Goal: Task Accomplishment & Management: Complete application form

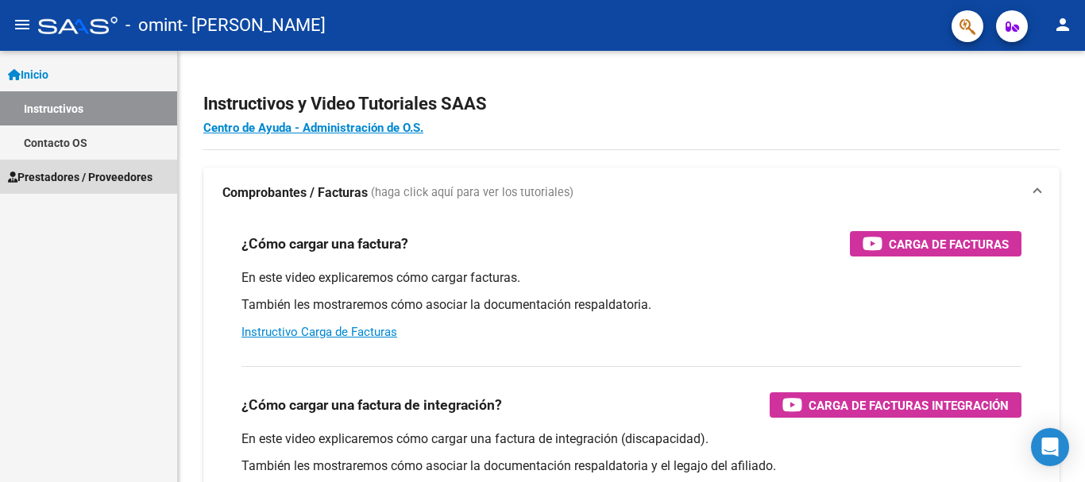
click at [106, 177] on span "Prestadores / Proveedores" at bounding box center [80, 176] width 145 height 17
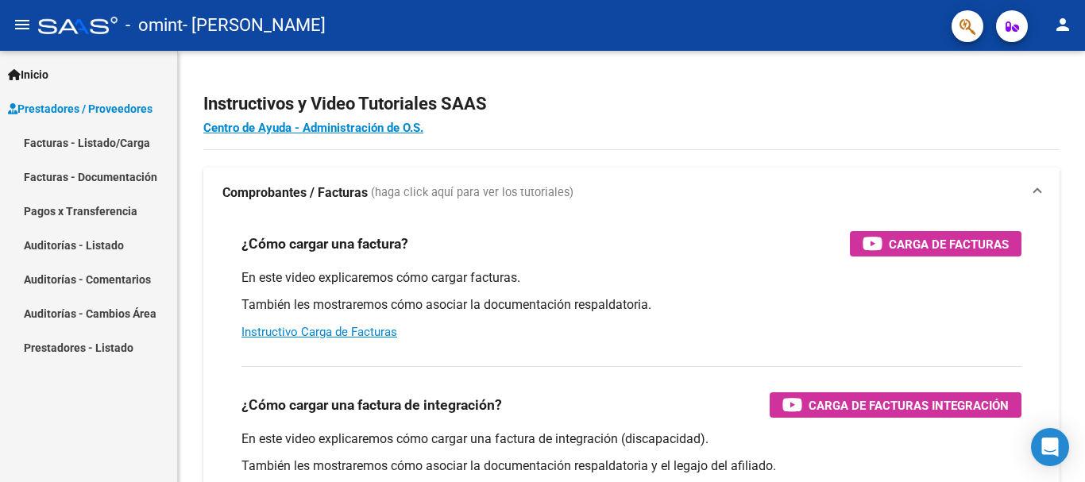
click at [118, 140] on link "Facturas - Listado/Carga" at bounding box center [88, 142] width 177 height 34
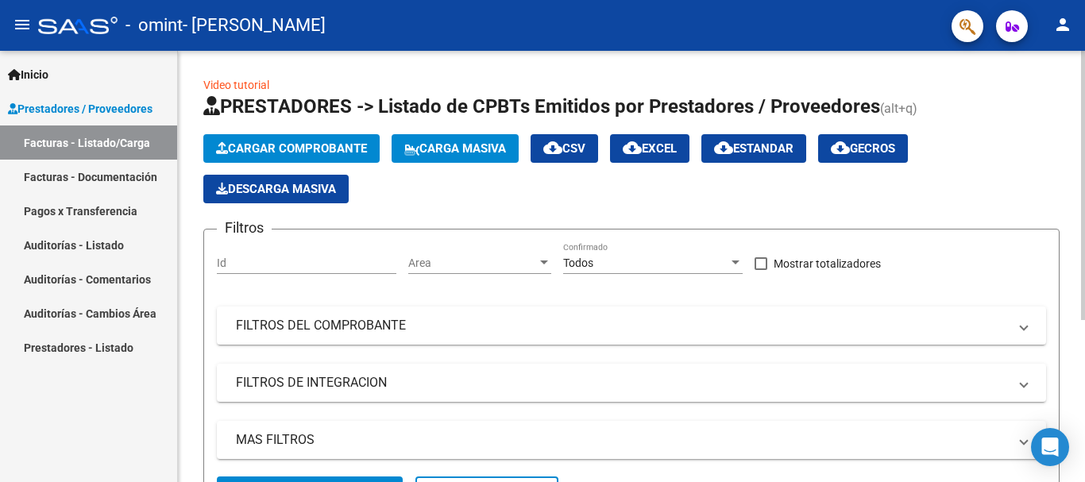
click at [267, 145] on span "Cargar Comprobante" at bounding box center [291, 148] width 151 height 14
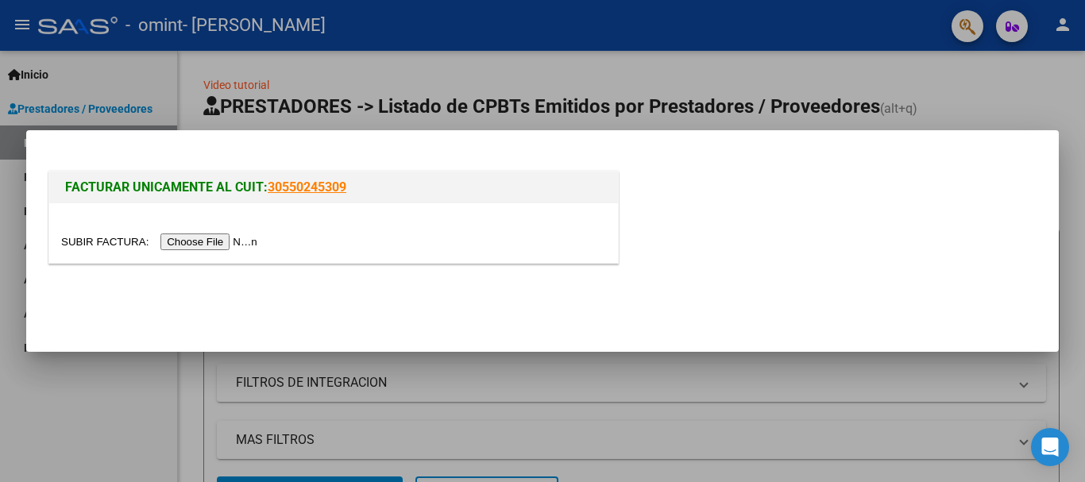
click at [175, 239] on input "file" at bounding box center [161, 242] width 201 height 17
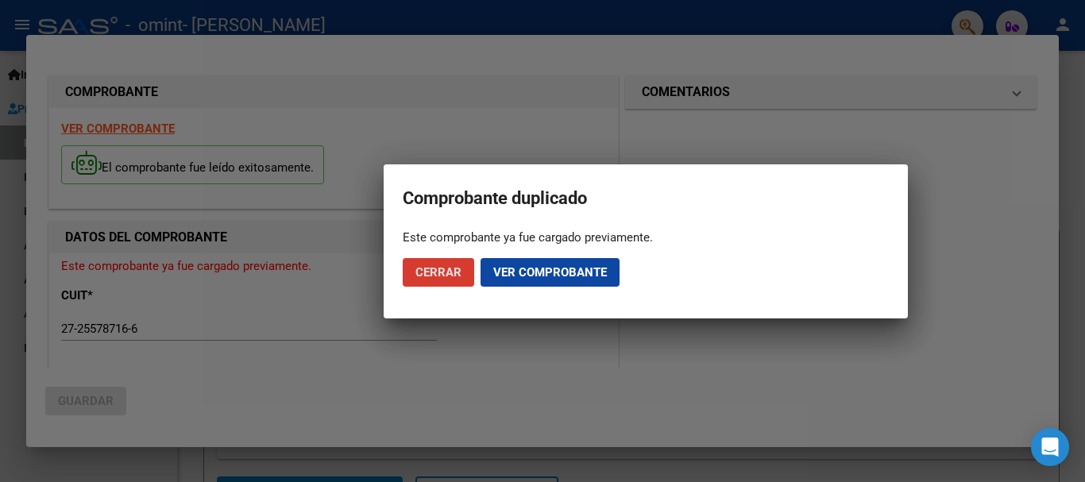
click at [461, 273] on span "Cerrar" at bounding box center [438, 272] width 46 height 14
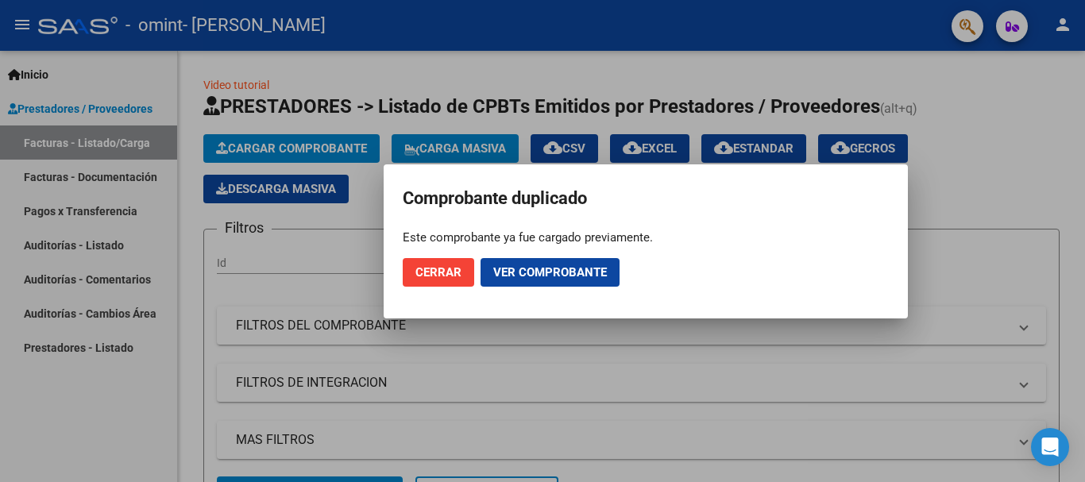
click at [460, 276] on span "Cerrar" at bounding box center [438, 272] width 46 height 14
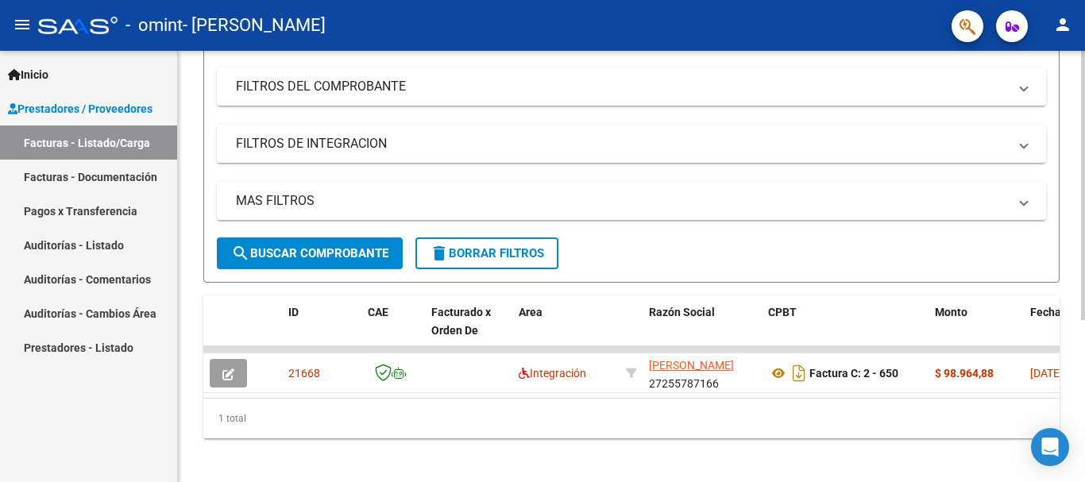
scroll to position [259, 0]
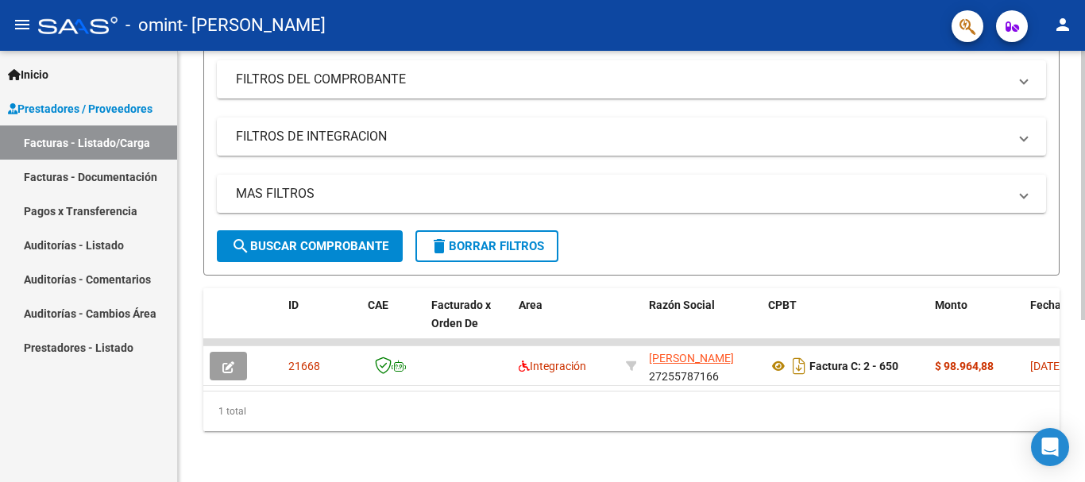
click at [1072, 413] on div at bounding box center [1083, 347] width 4 height 269
click at [1072, 341] on div at bounding box center [1083, 347] width 4 height 269
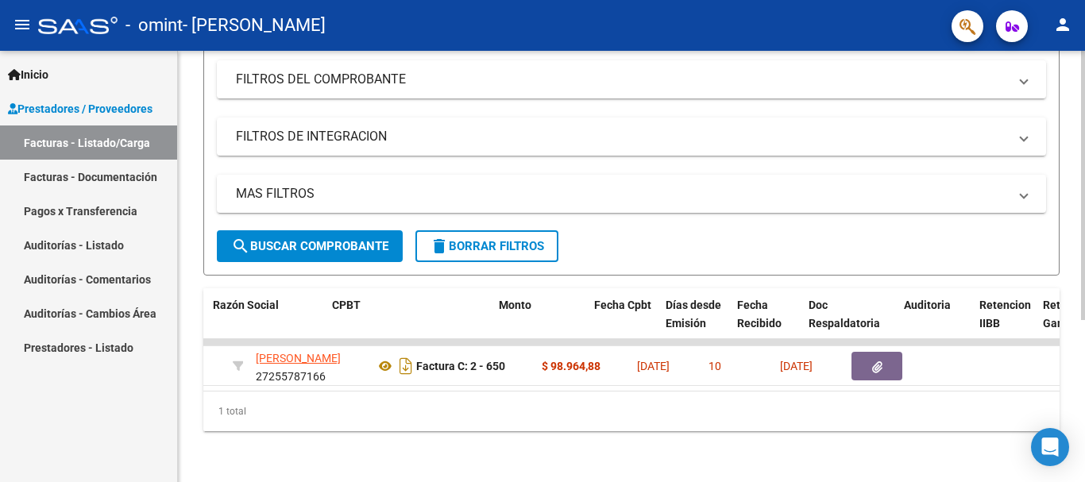
scroll to position [0, 436]
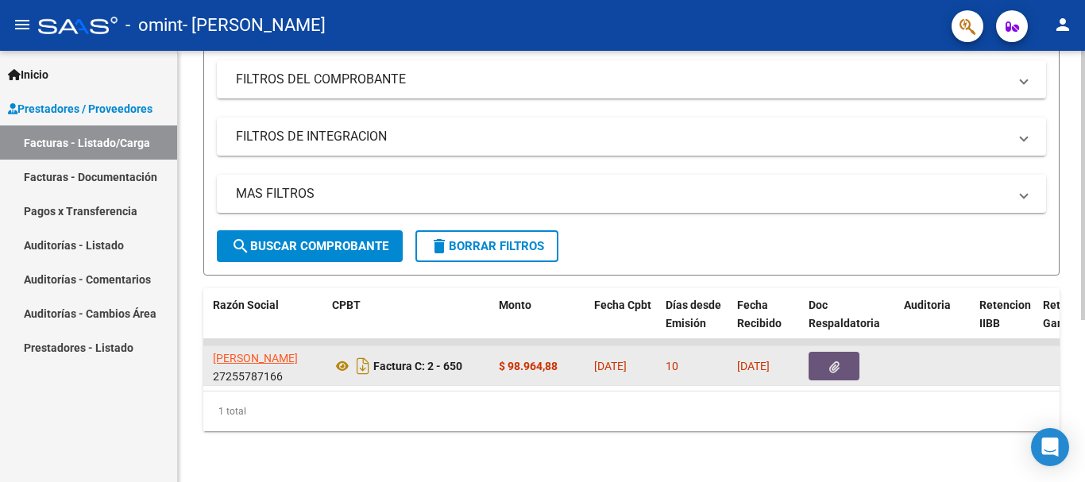
click at [840, 357] on button "button" at bounding box center [834, 366] width 51 height 29
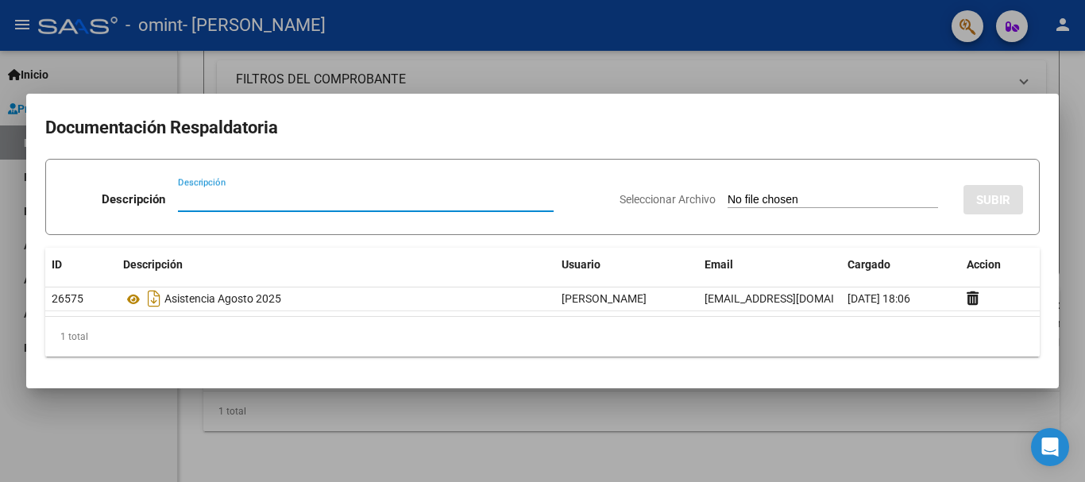
click at [197, 203] on input "Descripción" at bounding box center [366, 199] width 376 height 14
type input "asistencia agosto 2025"
click at [622, 203] on span "Seleccionar Archivo" at bounding box center [668, 199] width 96 height 13
click at [728, 203] on input "Seleccionar Archivo" at bounding box center [833, 200] width 210 height 15
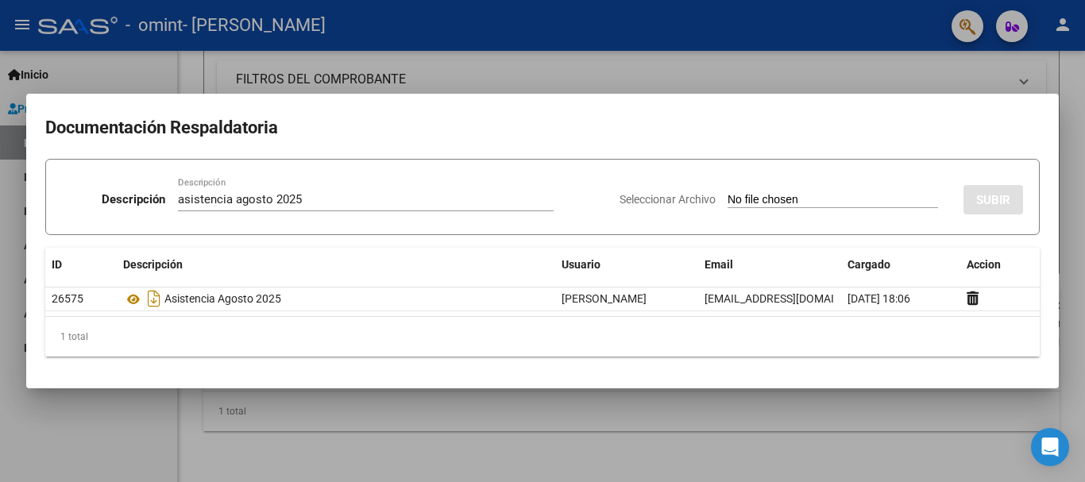
type input "C:\fakepath\ASISTENCIA AGOSTO AMELIE.pdf"
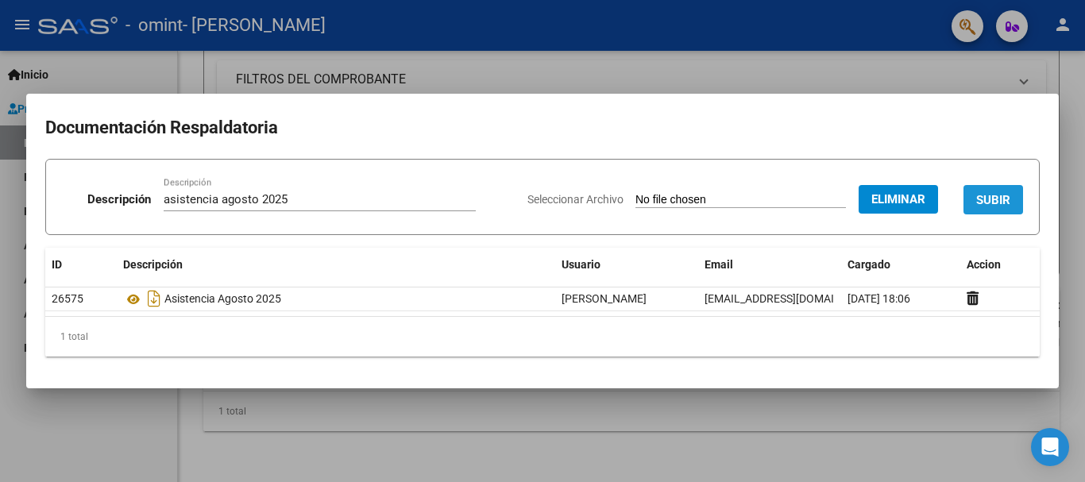
click at [1004, 199] on span "SUBIR" at bounding box center [993, 200] width 34 height 14
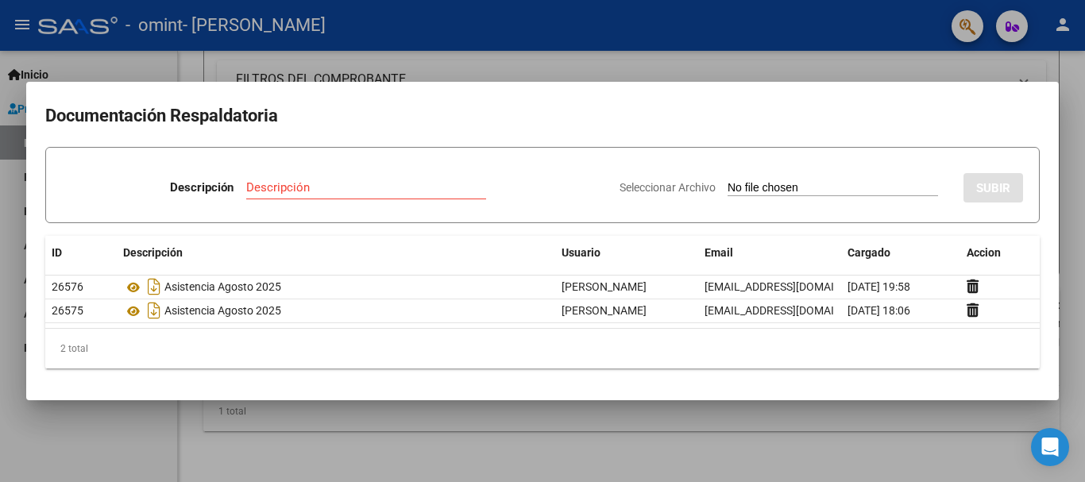
click at [601, 96] on mat-dialog-container "Documentación Respaldatoria Descripción Descripción Seleccionar Archivo SUBIR I…" at bounding box center [542, 241] width 1033 height 318
click at [253, 187] on input "Descripción" at bounding box center [366, 187] width 240 height 14
click at [247, 183] on input "Descripción" at bounding box center [366, 187] width 240 height 14
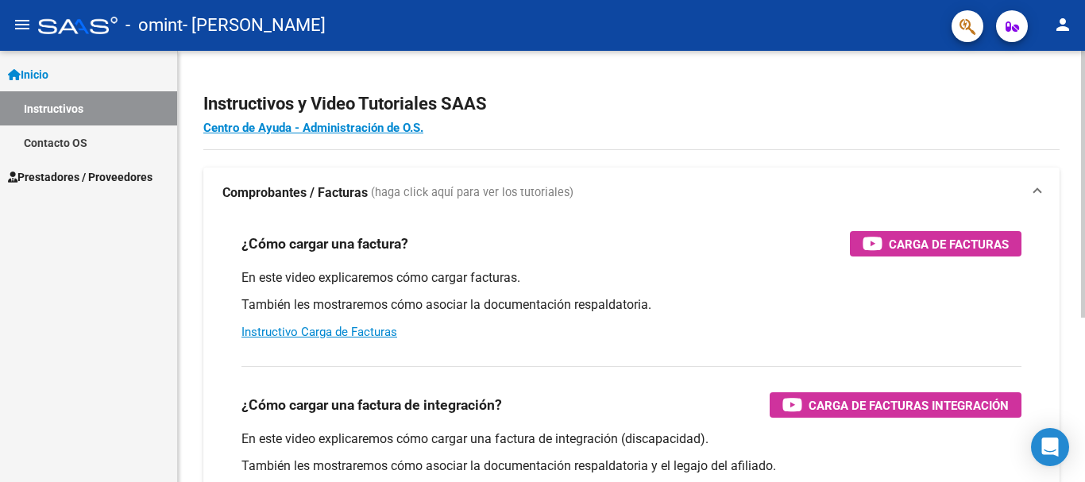
click at [1072, 138] on div at bounding box center [1083, 184] width 4 height 267
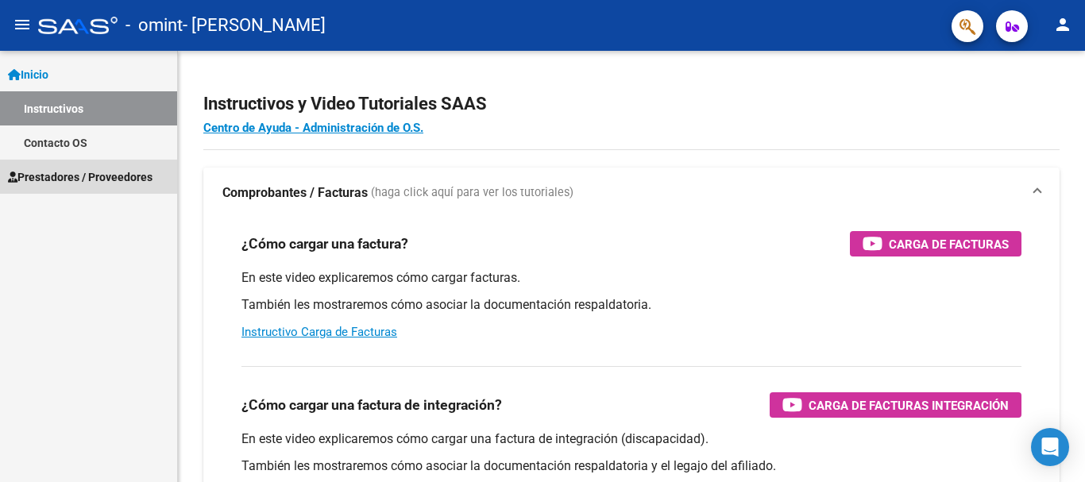
click at [66, 181] on span "Prestadores / Proveedores" at bounding box center [80, 176] width 145 height 17
click at [122, 173] on span "Prestadores / Proveedores" at bounding box center [80, 176] width 145 height 17
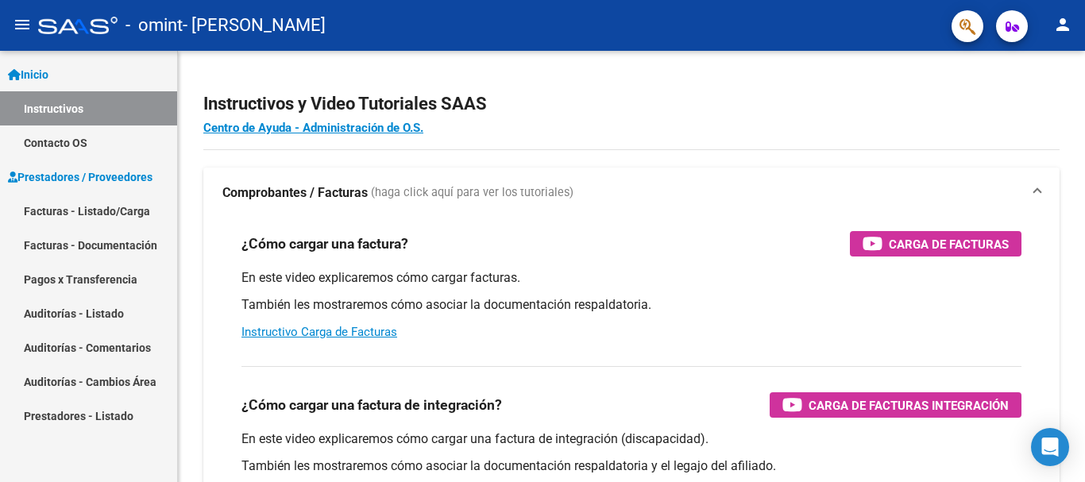
click at [113, 210] on link "Facturas - Listado/Carga" at bounding box center [88, 211] width 177 height 34
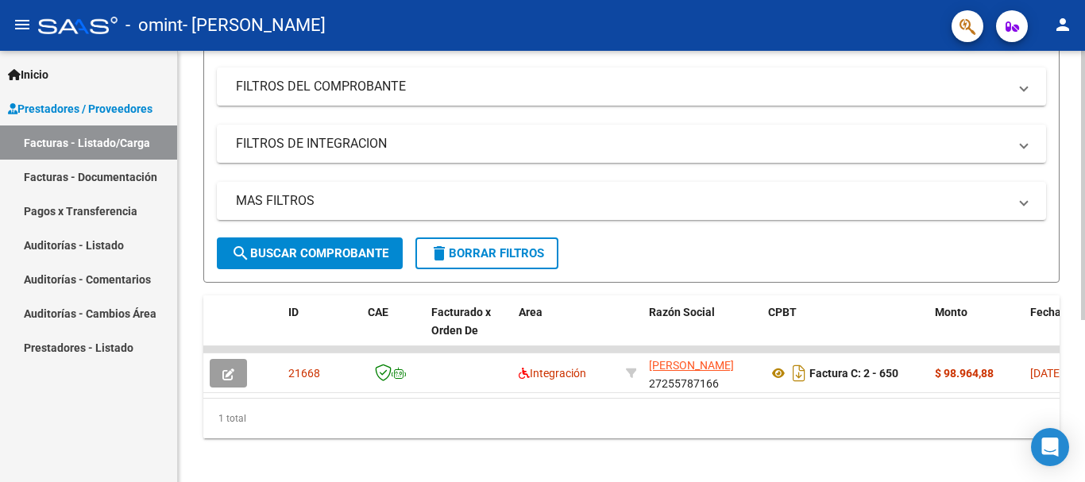
scroll to position [259, 0]
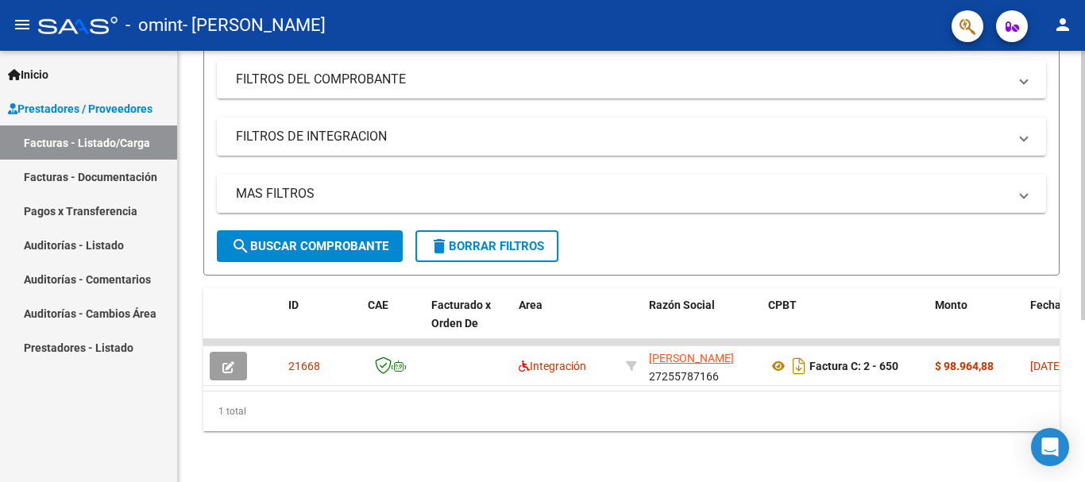
click at [1072, 442] on div "Video tutorial PRESTADORES -> Listado de CPBTs Emitidos por Prestadores / Prove…" at bounding box center [633, 143] width 911 height 677
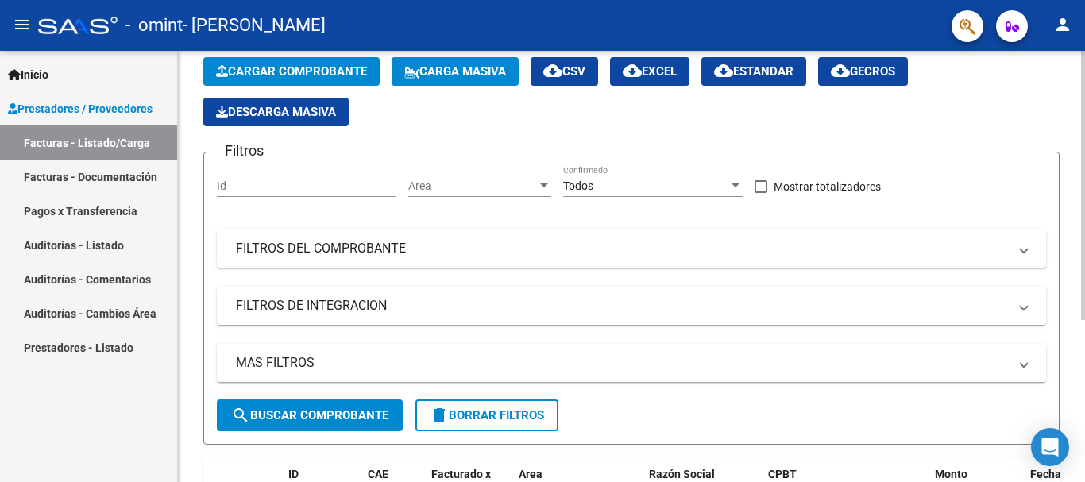
scroll to position [58, 0]
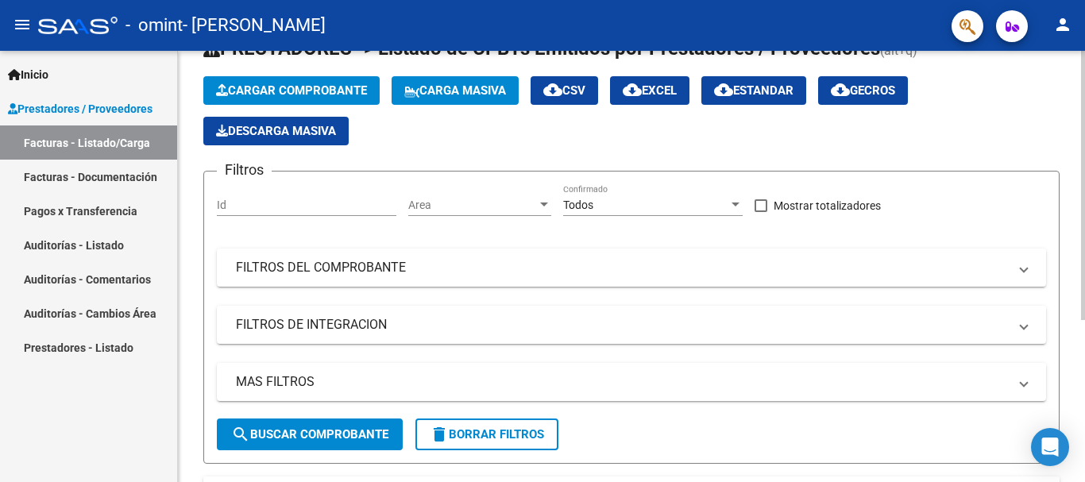
click at [1072, 249] on div at bounding box center [1083, 223] width 4 height 269
click at [337, 86] on span "Cargar Comprobante" at bounding box center [291, 90] width 151 height 14
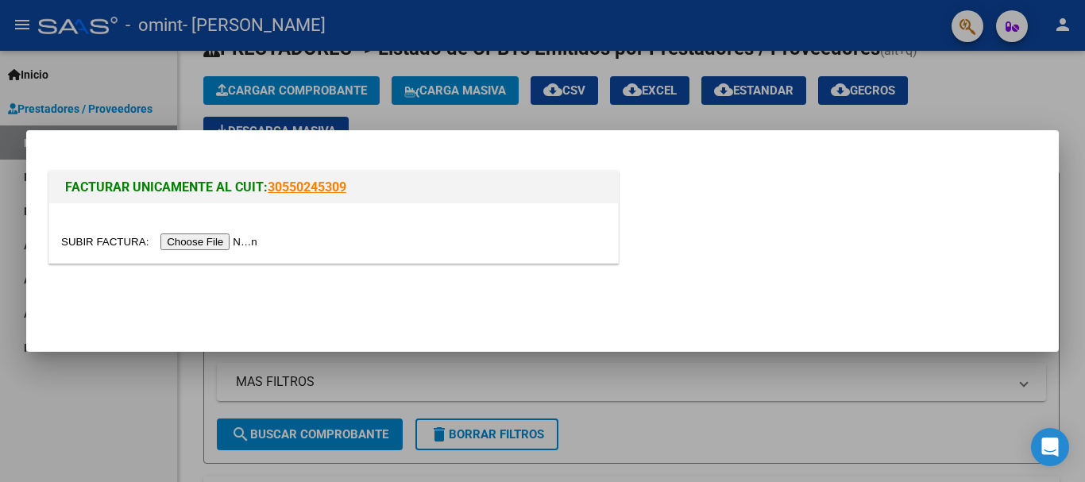
click at [210, 244] on input "file" at bounding box center [161, 242] width 201 height 17
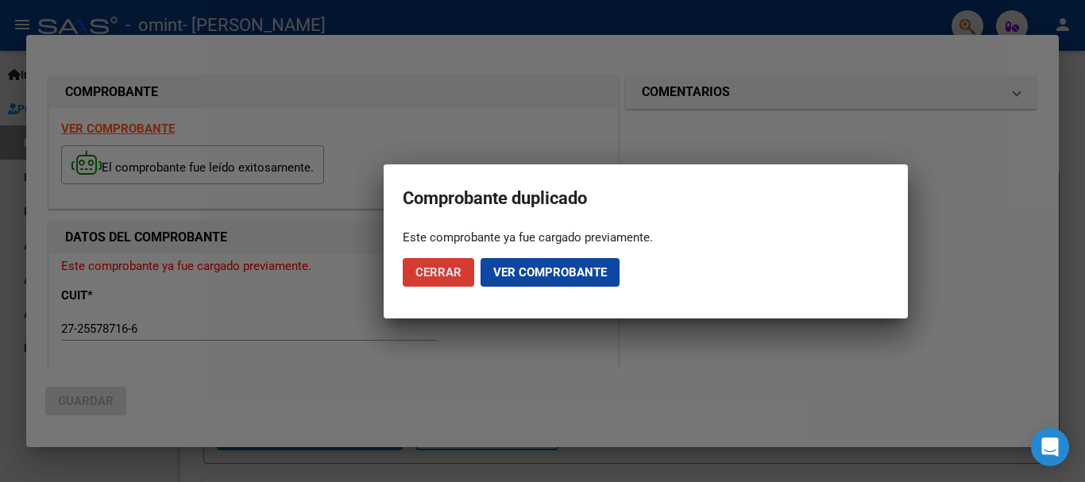
click at [424, 272] on span "Cerrar" at bounding box center [438, 272] width 46 height 14
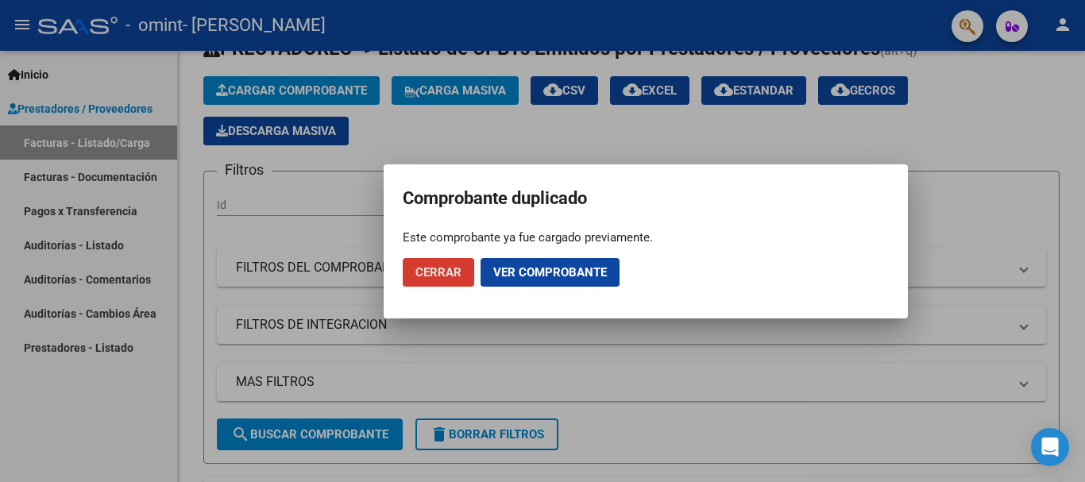
click at [438, 272] on span "Cerrar" at bounding box center [438, 272] width 46 height 14
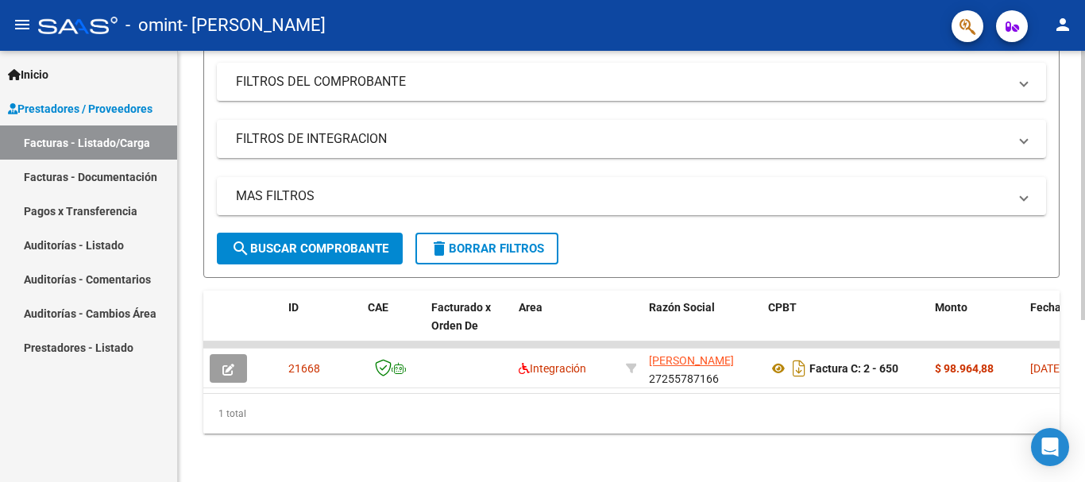
scroll to position [259, 0]
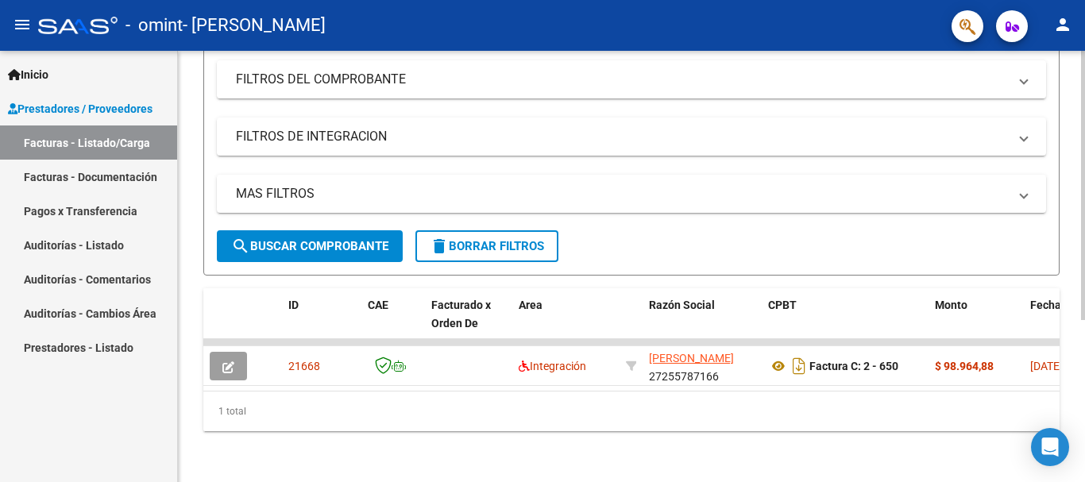
click at [1072, 407] on div at bounding box center [1083, 347] width 4 height 269
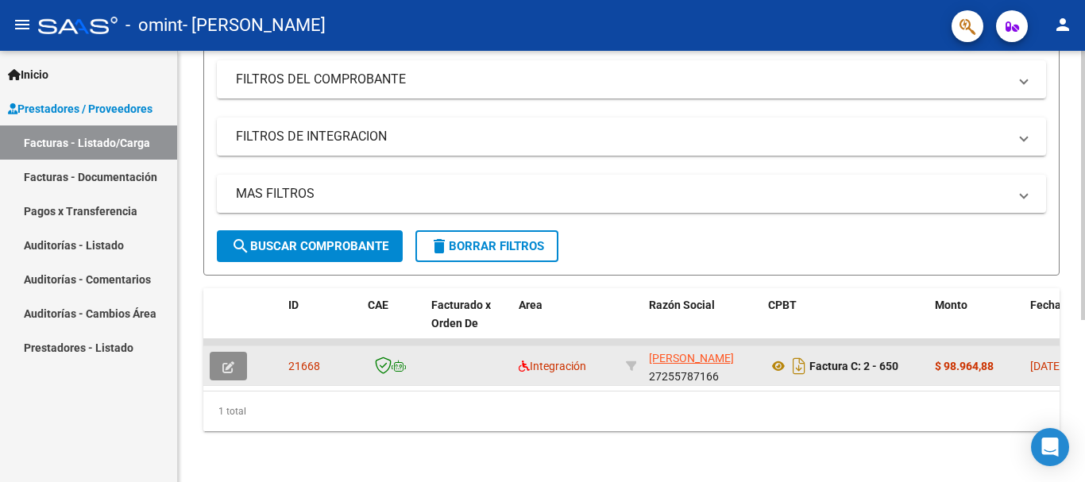
click at [232, 361] on icon "button" at bounding box center [228, 367] width 12 height 12
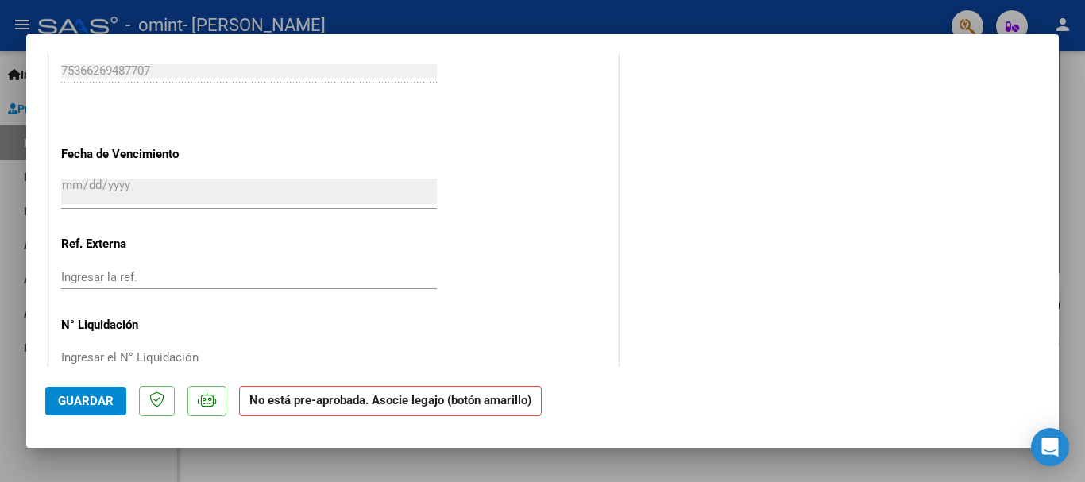
scroll to position [1008, 0]
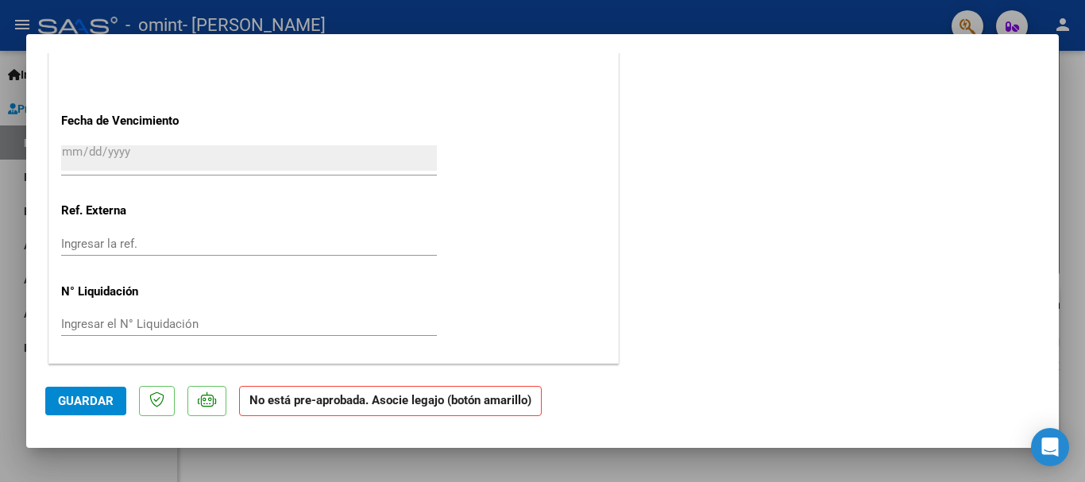
click at [61, 407] on span "Guardar" at bounding box center [86, 401] width 56 height 14
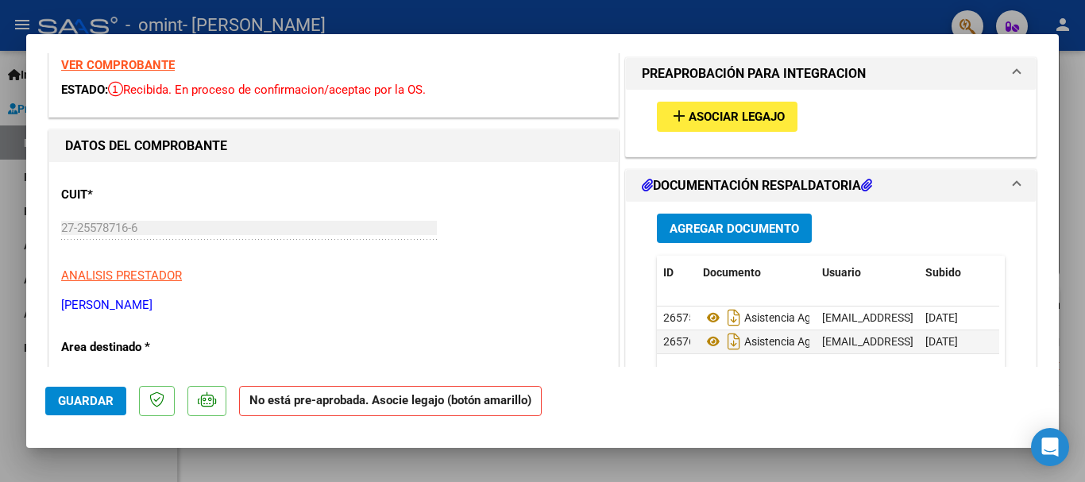
scroll to position [56, 0]
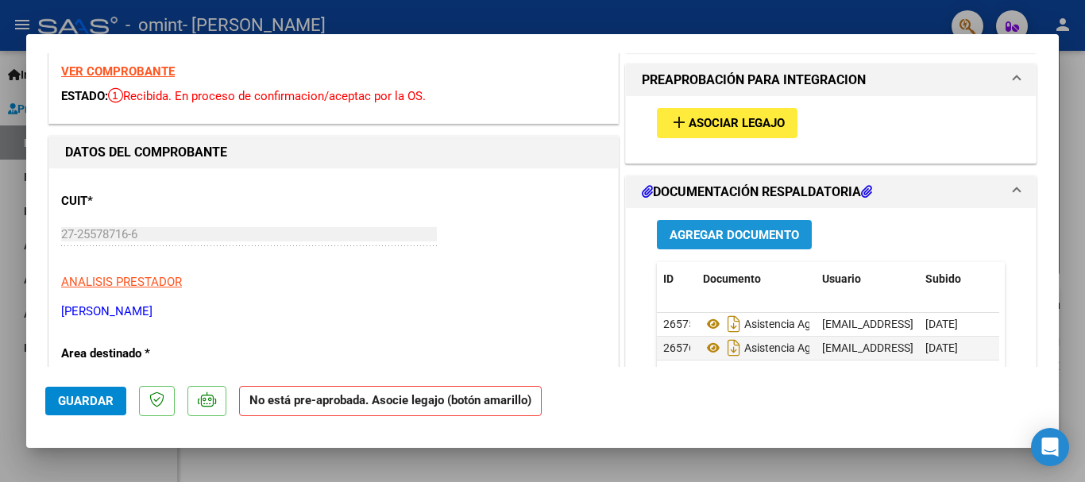
click at [759, 237] on span "Agregar Documento" at bounding box center [734, 235] width 129 height 14
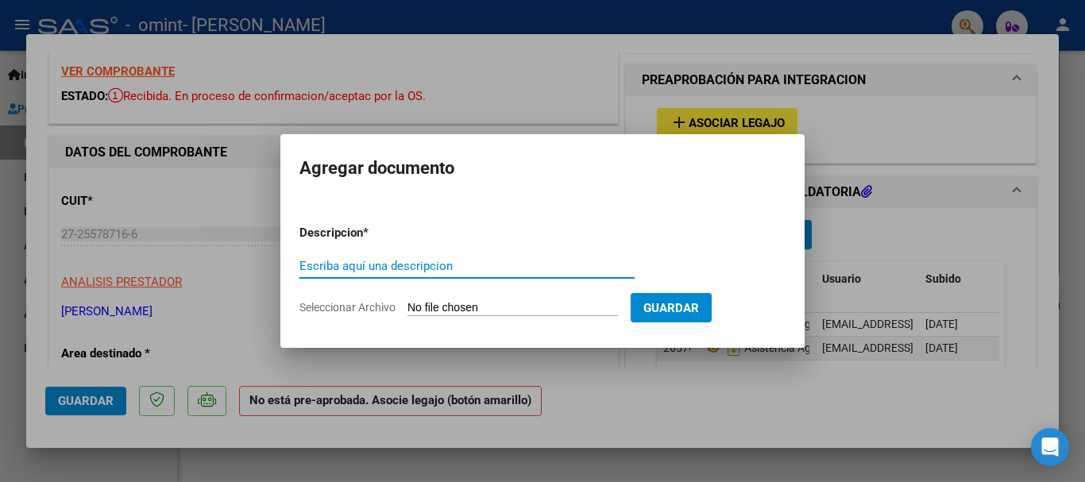
click at [337, 266] on input "Escriba aquí una descripcion" at bounding box center [466, 266] width 335 height 14
type input "asistencia agosto 2025"
click at [376, 306] on span "Seleccionar Archivo" at bounding box center [347, 307] width 96 height 13
click at [407, 306] on input "Seleccionar Archivo" at bounding box center [512, 308] width 210 height 15
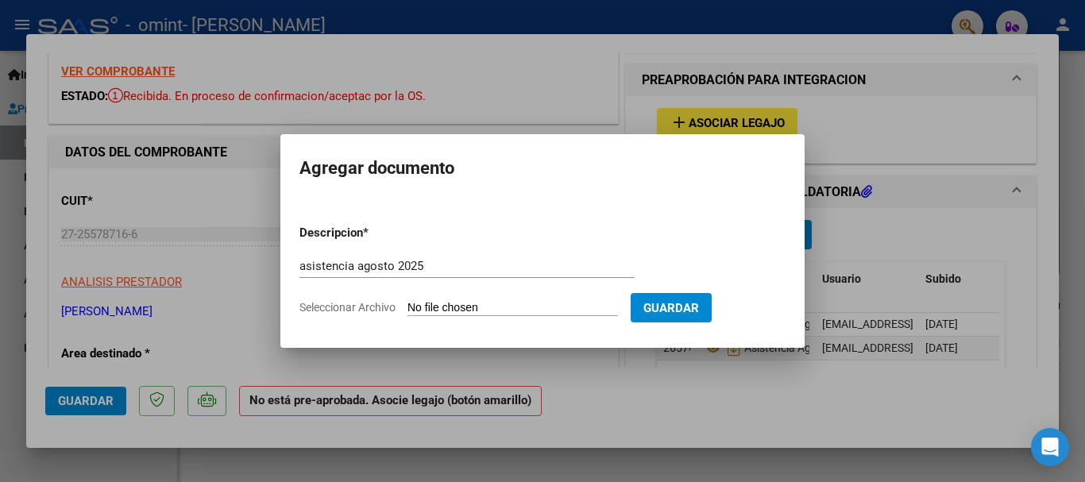
type input "C:\fakepath\ASISTENCIA AGOSTO AMELIE.pdf"
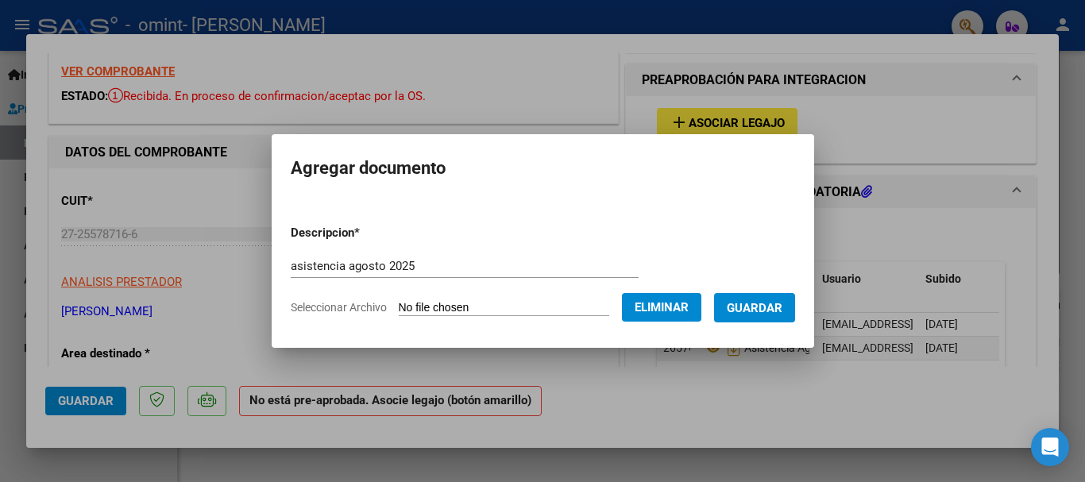
click at [760, 310] on span "Guardar" at bounding box center [755, 308] width 56 height 14
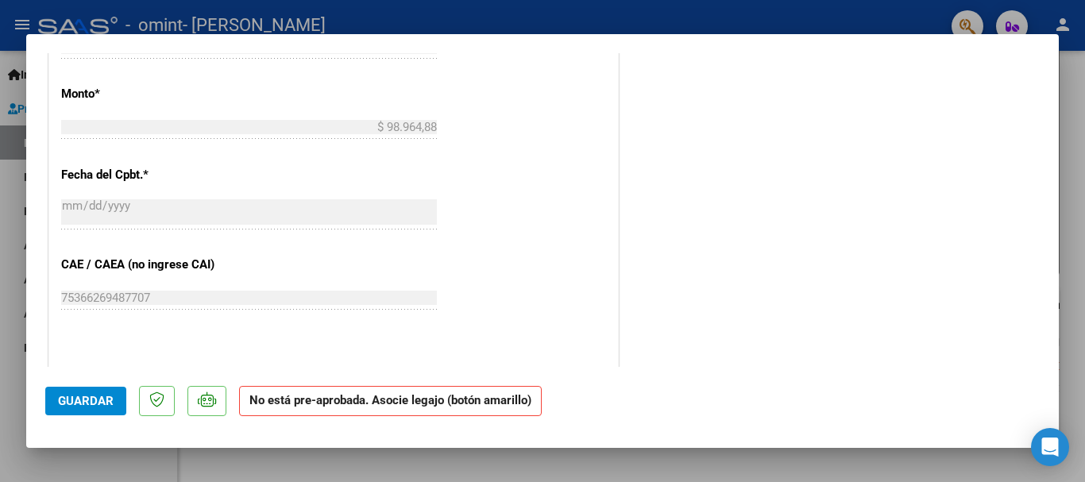
scroll to position [751, 0]
click at [71, 405] on span "Guardar" at bounding box center [86, 401] width 56 height 14
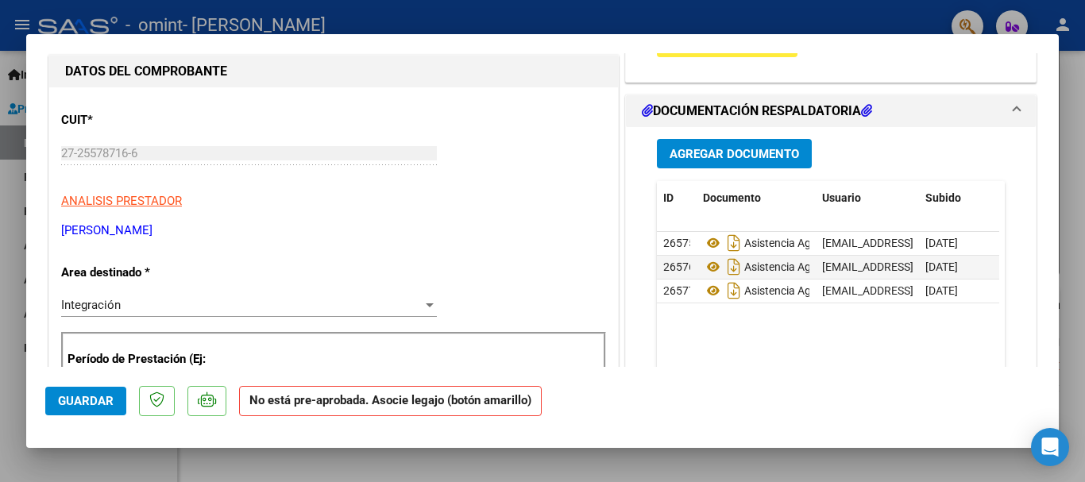
scroll to position [8, 0]
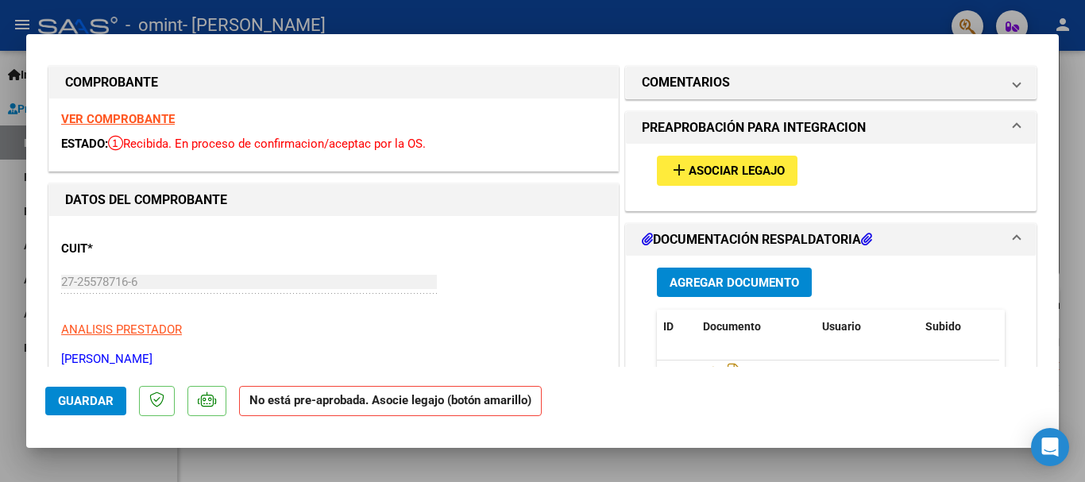
click at [759, 173] on span "Asociar Legajo" at bounding box center [737, 171] width 96 height 14
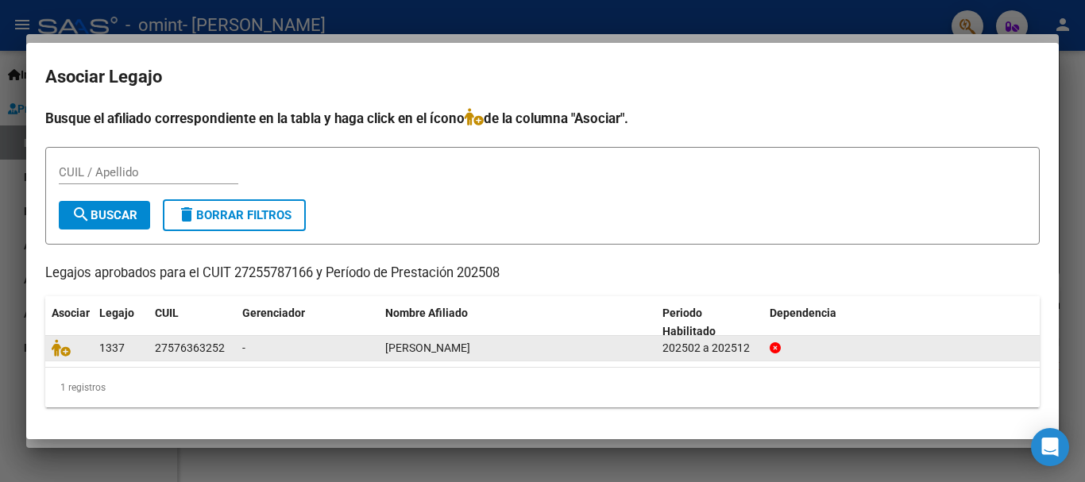
drag, startPoint x: 152, startPoint y: 348, endPoint x: 226, endPoint y: 348, distance: 73.9
click at [226, 348] on datatable-body-cell "27576363252" at bounding box center [192, 348] width 87 height 25
copy div "27576363252"
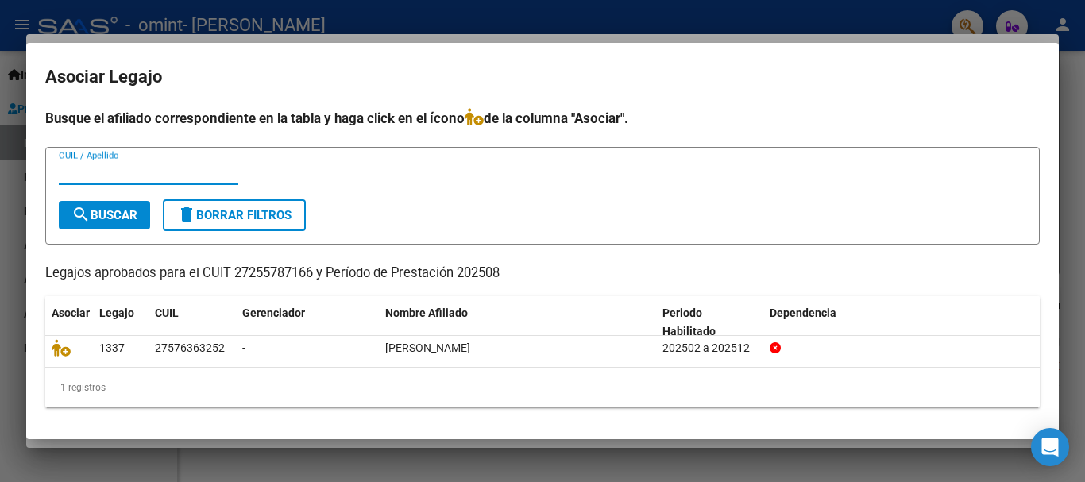
paste input "27576363252"
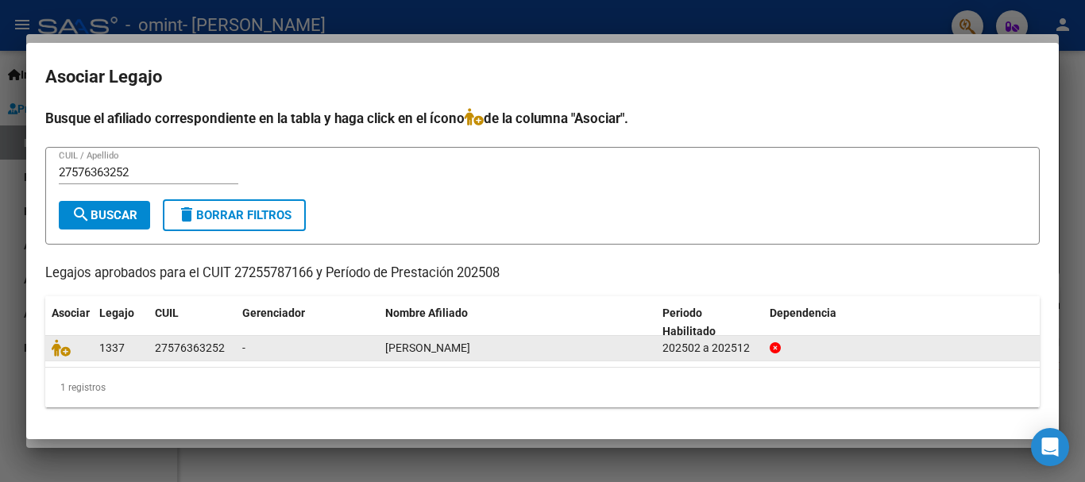
drag, startPoint x: 385, startPoint y: 348, endPoint x: 603, endPoint y: 345, distance: 217.6
click at [603, 345] on div "[PERSON_NAME]" at bounding box center [517, 348] width 264 height 18
copy span "[PERSON_NAME]"
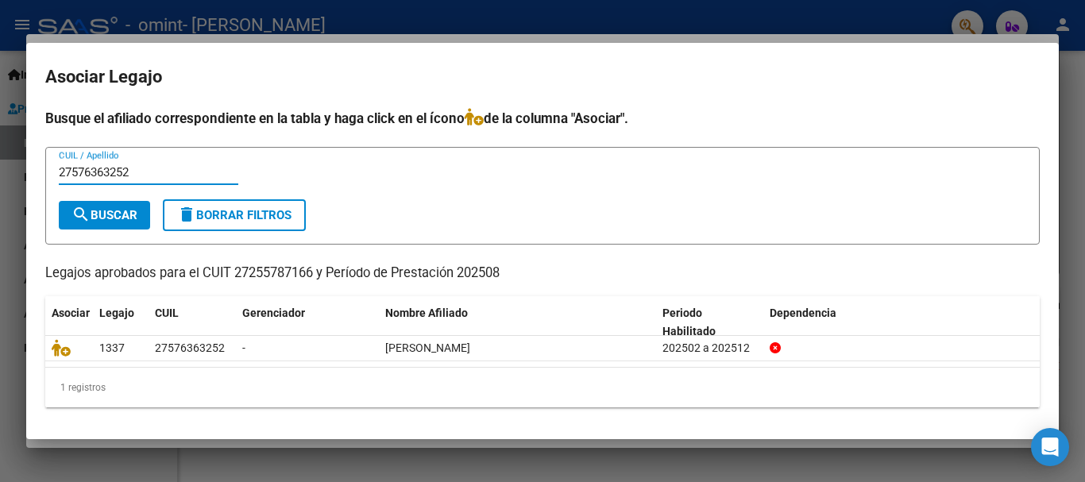
paste input "[PERSON_NAME]"
type input "27576363252FERNANDEZ [PERSON_NAME]"
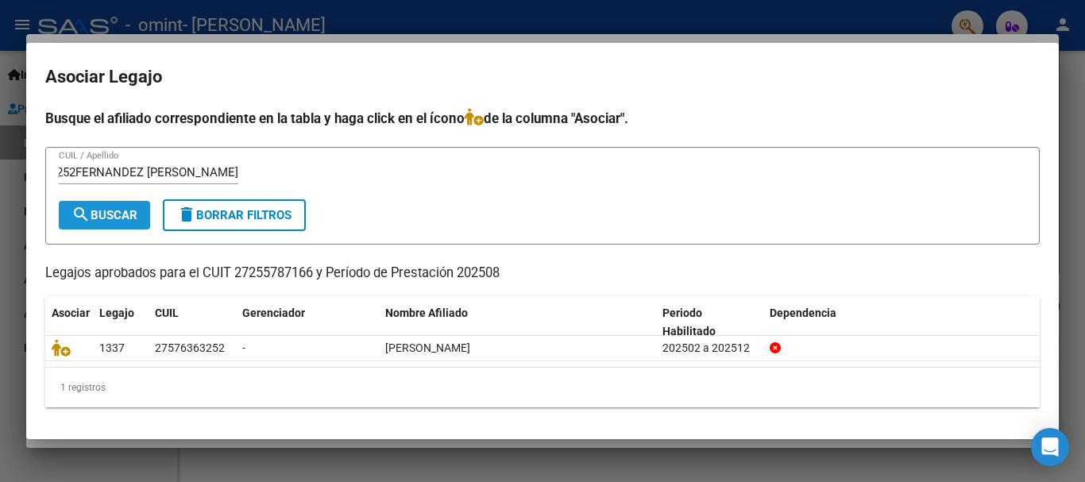
click at [123, 214] on span "search Buscar" at bounding box center [104, 215] width 66 height 14
